Goal: Task Accomplishment & Management: Manage account settings

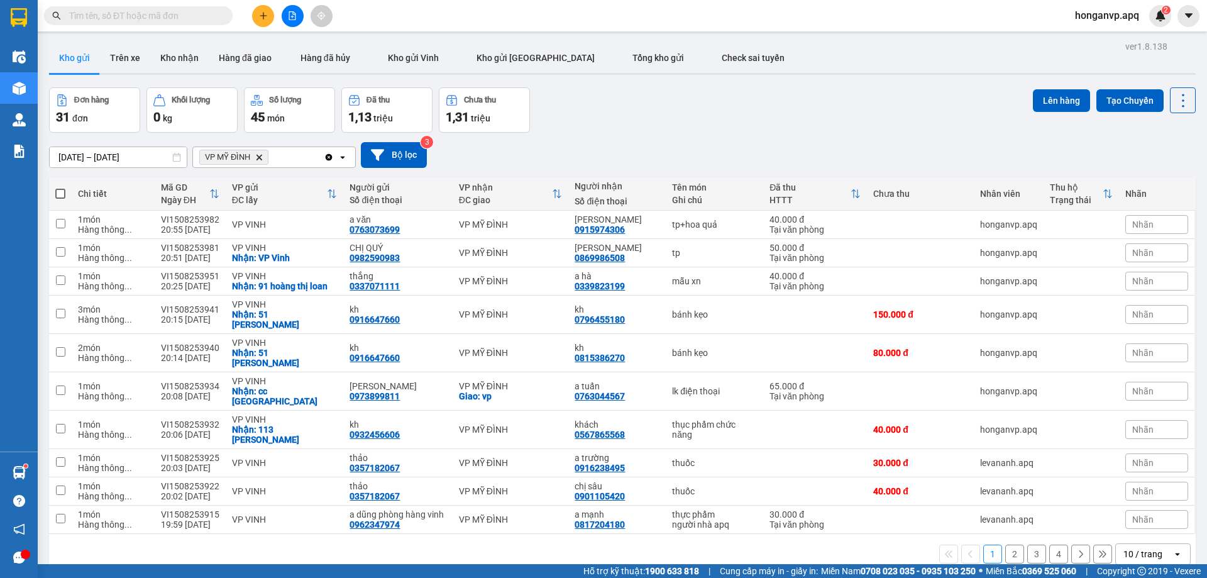
click at [1104, 13] on span "honganvp.apq" at bounding box center [1107, 16] width 84 height 16
click at [1099, 35] on span "Đăng xuất" at bounding box center [1112, 39] width 58 height 14
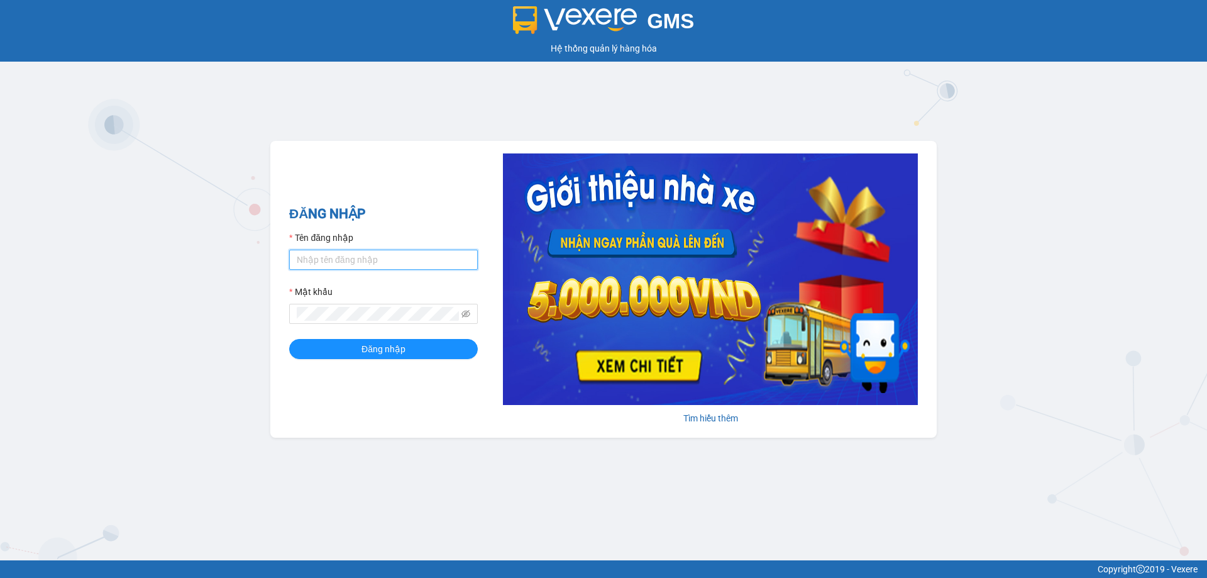
type input "tuananh.apq"
click at [125, 144] on div "GMS Hệ thống quản lý hàng hóa ĐĂNG NHẬP Tên đăng nhập tuananh.apq Mật khẩu Đăng…" at bounding box center [603, 280] width 1207 height 560
